Goal: Task Accomplishment & Management: Use online tool/utility

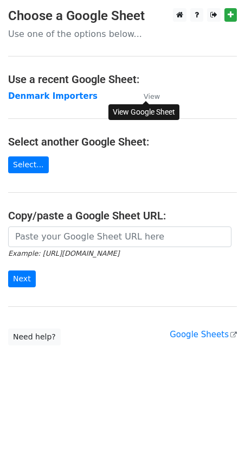
click at [153, 97] on small "View" at bounding box center [152, 96] width 16 height 8
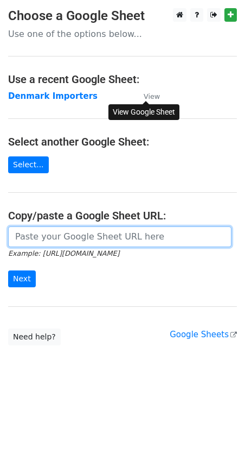
click at [42, 240] on input "url" at bounding box center [120, 236] width 224 height 21
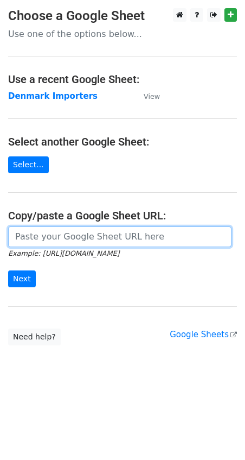
paste input "https://docs.google.com/spreadsheets/d/1eCvCAGm_HIctJHu0hOSAfM9UZb10yXl3o-JYN9T…"
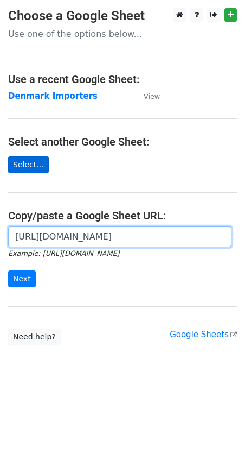
type input "https://docs.google.com/spreadsheets/d/1eCvCAGm_HIctJHu0hOSAfM9UZb10yXl3o-JYN9T…"
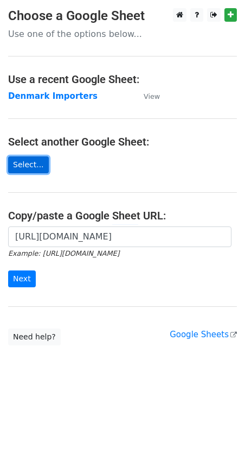
click at [28, 164] on link "Select..." at bounding box center [28, 164] width 41 height 17
click at [36, 167] on link "Select..." at bounding box center [28, 164] width 41 height 17
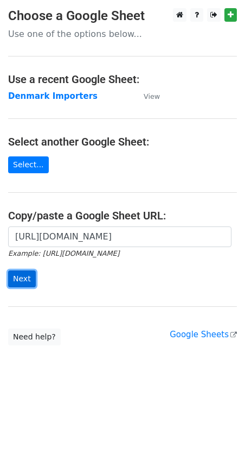
click at [24, 277] on input "Next" at bounding box center [22, 278] width 28 height 17
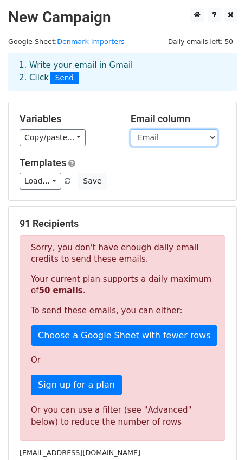
click at [174, 133] on select "Remark Name Address Country Contact Recipients Email Site Products" at bounding box center [174, 137] width 87 height 17
select select "Recipients"
click at [131, 129] on select "Remark Name Address Country Contact Recipients Email Site Products" at bounding box center [174, 137] width 87 height 17
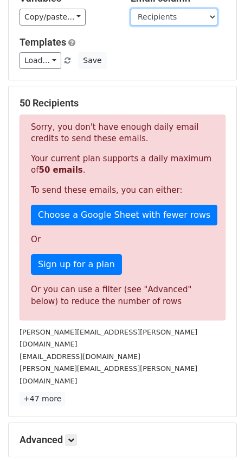
scroll to position [122, 0]
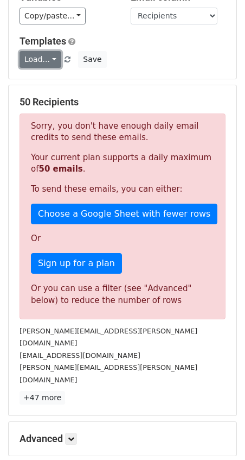
click at [53, 56] on link "Load..." at bounding box center [41, 59] width 42 height 17
click at [141, 63] on div "Load... No templates saved Save" at bounding box center [122, 59] width 222 height 17
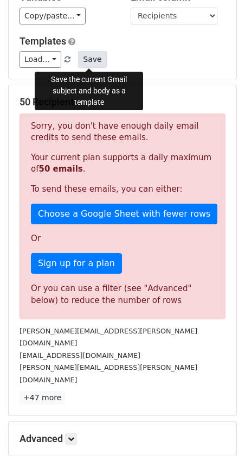
click at [89, 59] on button "Save" at bounding box center [92, 59] width 28 height 17
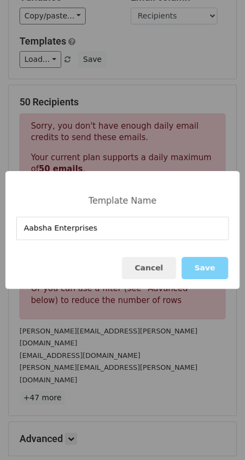
click at [105, 231] on input "Aabsha Enterprises" at bounding box center [122, 227] width 213 height 23
type input "Aabsha Enterprises"
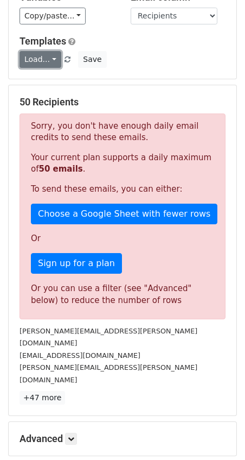
click at [52, 55] on link "Load..." at bounding box center [41, 59] width 42 height 17
click at [151, 58] on div "Load... Aabsha Enterprises Save" at bounding box center [122, 59] width 222 height 17
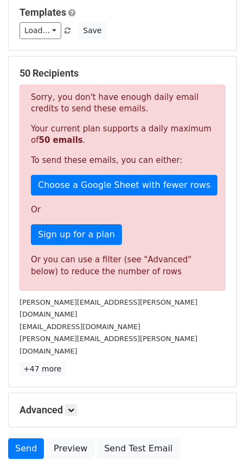
scroll to position [154, 0]
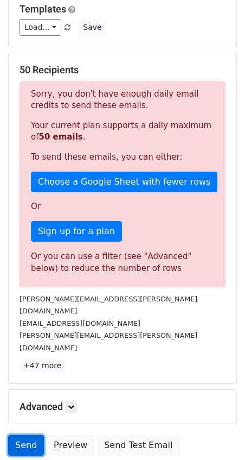
click at [28, 435] on link "Send" at bounding box center [26, 445] width 36 height 21
